Goal: Information Seeking & Learning: Learn about a topic

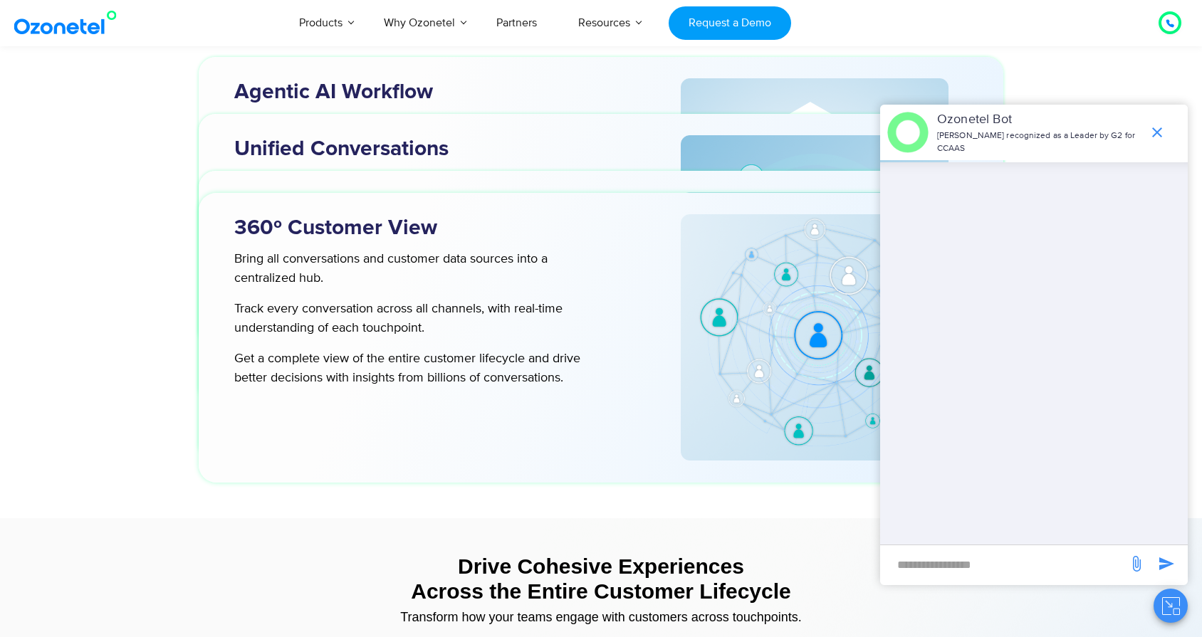
scroll to position [4724, 0]
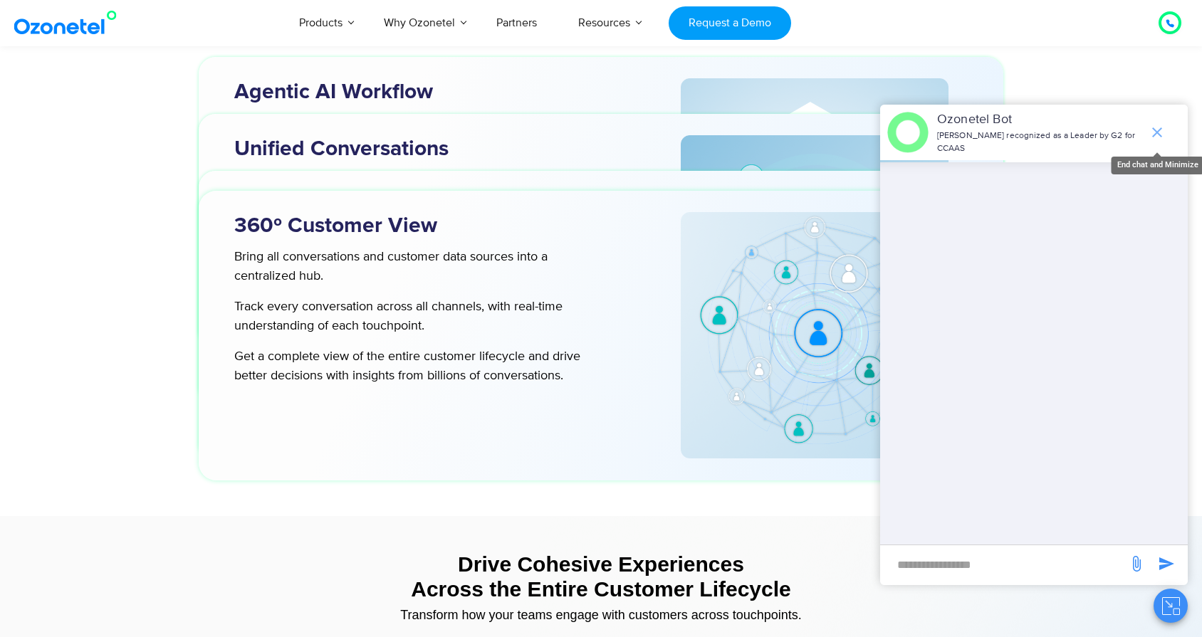
click at [1155, 129] on icon "end chat or minimize" at bounding box center [1157, 132] width 17 height 17
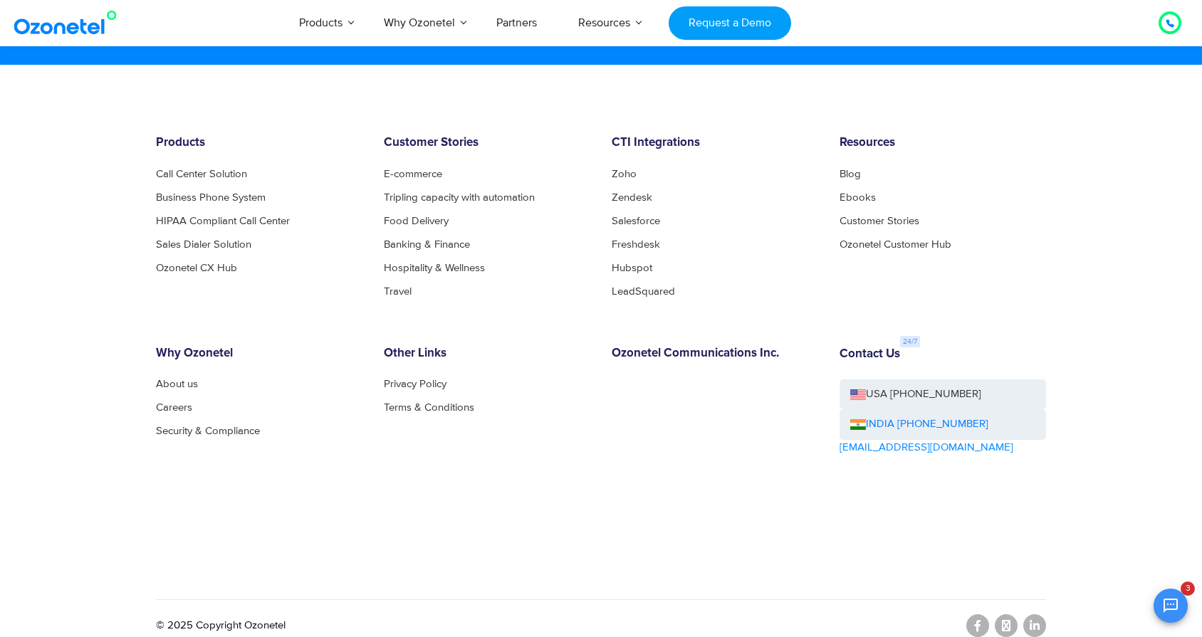
scroll to position [7736, 0]
